Goal: Task Accomplishment & Management: Use online tool/utility

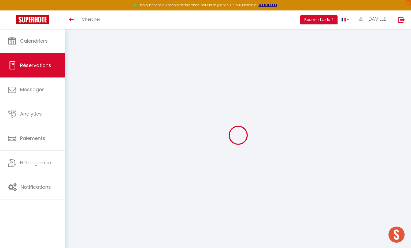
select select "0"
select select
checkbox input "false"
select select
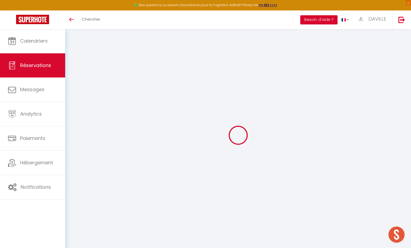
select select
checkbox input "false"
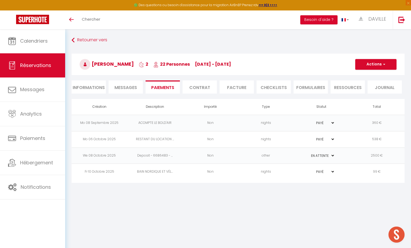
click at [169, 154] on td "Deposit - 6686483 - ..." at bounding box center [155, 156] width 56 height 16
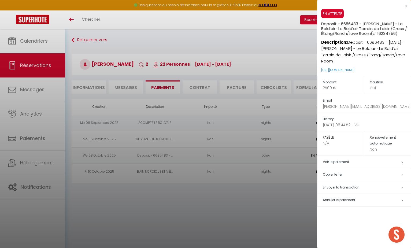
click at [334, 198] on span "Annuler le paiement" at bounding box center [339, 200] width 32 height 5
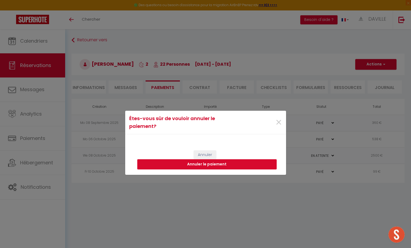
click at [222, 163] on button "Annuler le paiement" at bounding box center [207, 164] width 140 height 10
select select
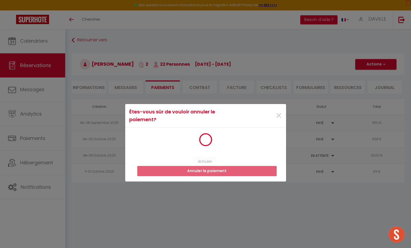
select select
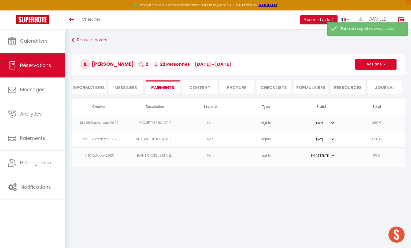
click at [389, 67] on button "Actions" at bounding box center [376, 64] width 41 height 11
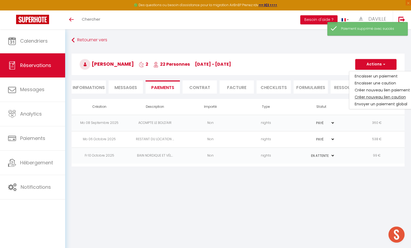
click at [375, 97] on link "Créer nouveau lien caution" at bounding box center [383, 97] width 66 height 7
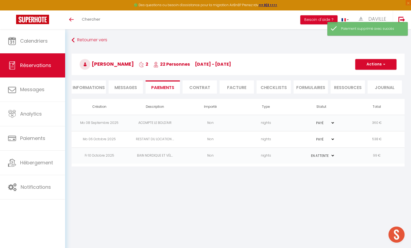
select select "nights"
type input "[PERSON_NAME][EMAIL_ADDRESS][DOMAIN_NAME]"
select select "3103"
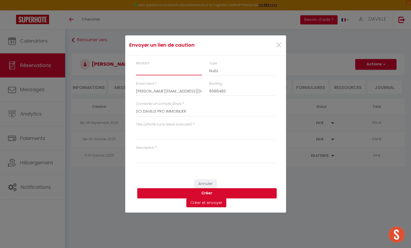
click at [152, 72] on input "Montant" at bounding box center [169, 71] width 66 height 10
type input "2500"
click at [144, 136] on textarea "Titre (affiché sur le relevé bancaire)" at bounding box center [206, 133] width 140 height 13
type textarea "CAUTION"
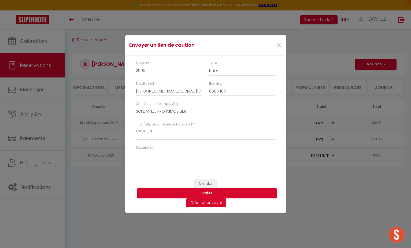
click at [149, 156] on textarea "Description" at bounding box center [206, 157] width 140 height 13
type textarea "CAUTION LE BOLD'AIR"
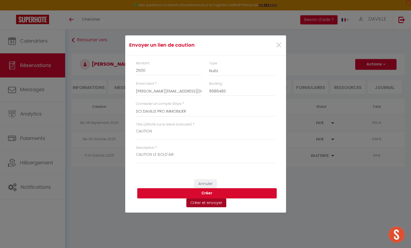
click at [191, 204] on button "Créer et envoyer" at bounding box center [207, 203] width 40 height 9
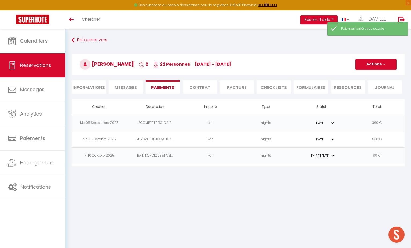
select select "fr"
type input "[PERSON_NAME][EMAIL_ADDRESS][DOMAIN_NAME]"
type input "Demande de dépôt"
type textarea "Bonjour, Nous vous invitons à cliquer sur le lien ci-dessous pour effectuer le …"
select select "0"
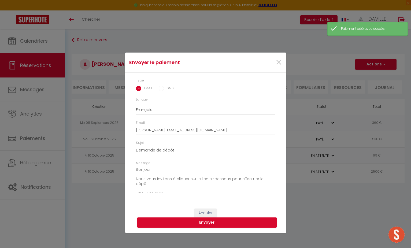
click at [160, 90] on input "SMS" at bounding box center [161, 88] width 5 height 5
radio input "true"
radio input "false"
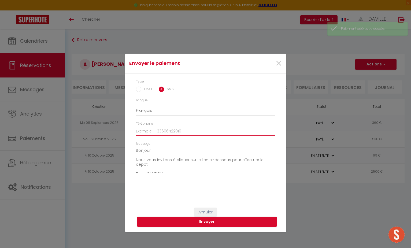
click at [151, 131] on input "Téléphone" at bounding box center [206, 131] width 140 height 10
type input "0606527615"
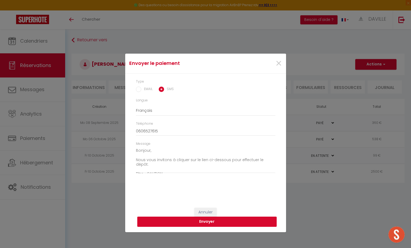
click at [200, 222] on button "Envoyer" at bounding box center [207, 222] width 140 height 10
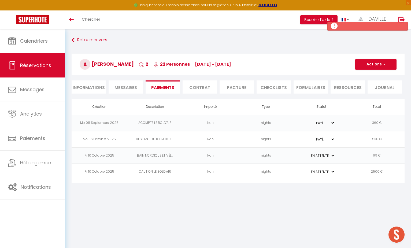
click at [203, 172] on td "Non" at bounding box center [211, 172] width 56 height 16
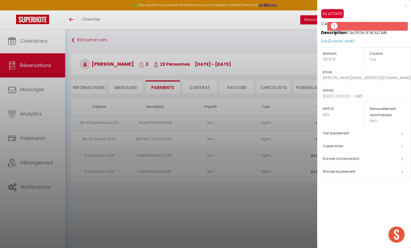
click at [330, 144] on h5 "Copier le lien" at bounding box center [367, 146] width 88 height 6
click at [267, 41] on div at bounding box center [205, 124] width 411 height 248
